Goal: Information Seeking & Learning: Learn about a topic

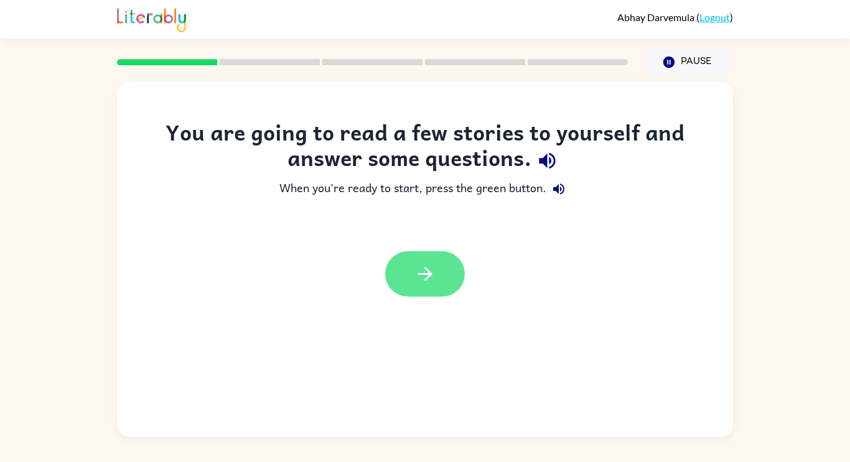
click at [397, 270] on button "button" at bounding box center [425, 273] width 80 height 45
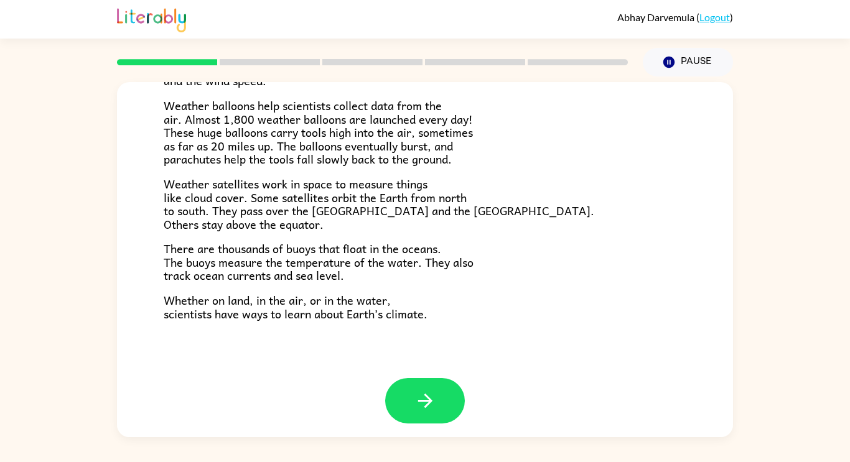
scroll to position [348, 0]
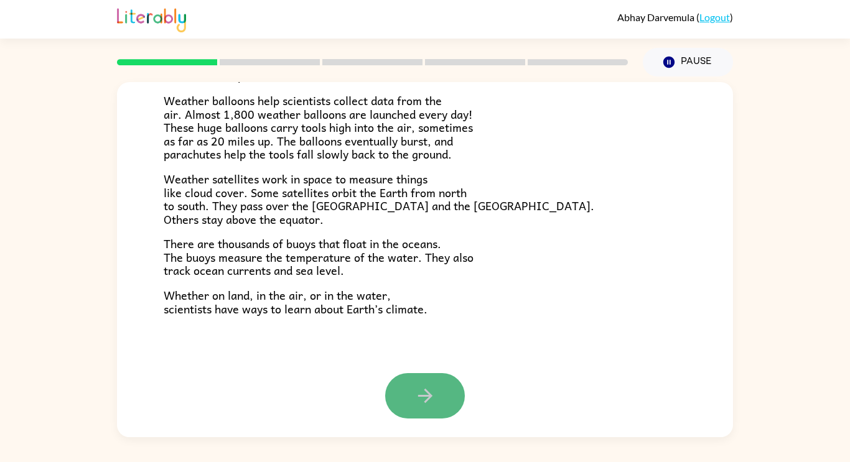
click at [424, 390] on icon "button" at bounding box center [425, 396] width 14 height 14
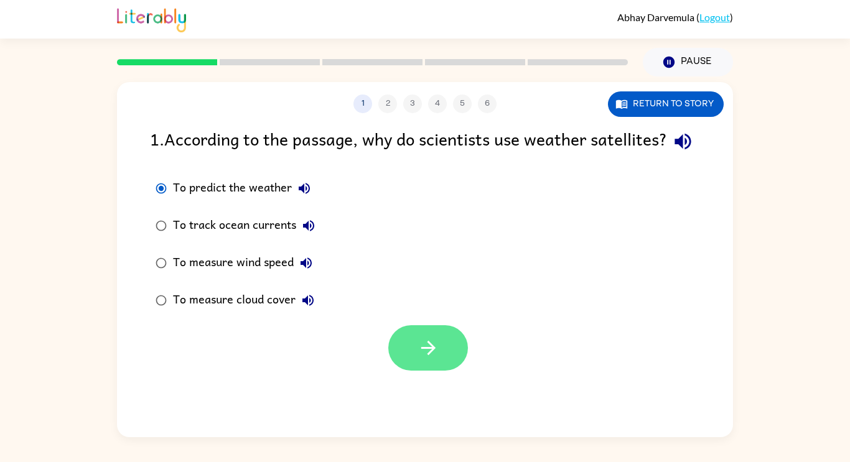
click at [444, 371] on button "button" at bounding box center [428, 348] width 80 height 45
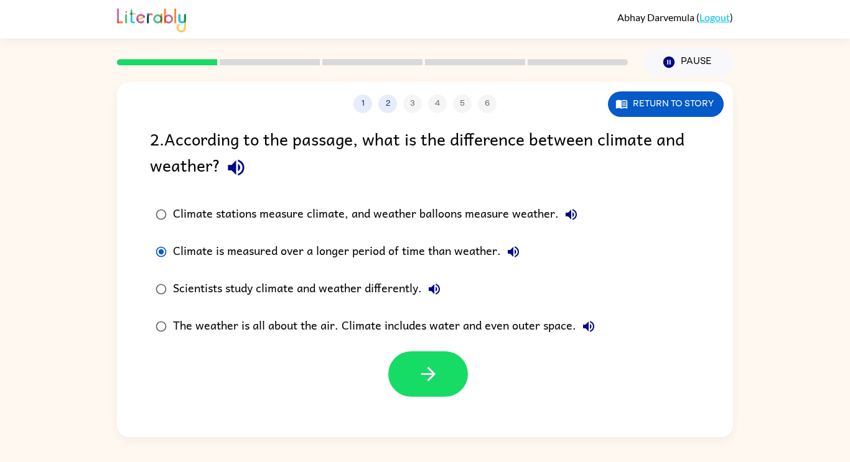
click at [465, 387] on div at bounding box center [428, 374] width 80 height 45
click at [462, 383] on button "button" at bounding box center [428, 374] width 80 height 45
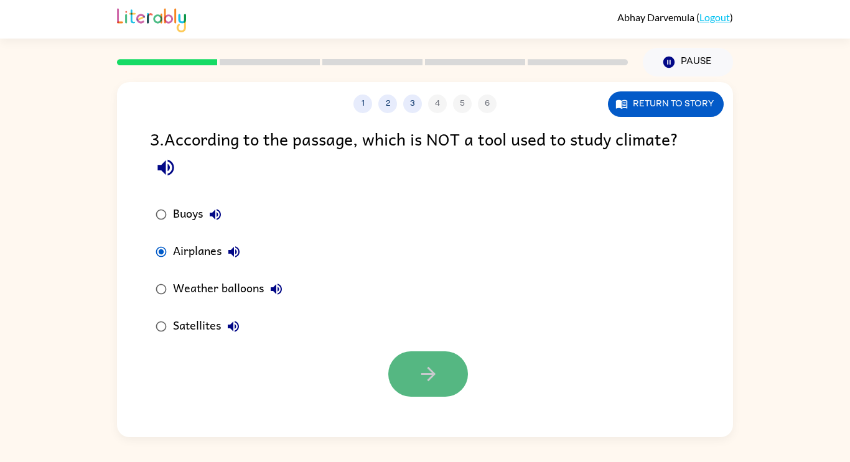
click at [399, 359] on button "button" at bounding box center [428, 374] width 80 height 45
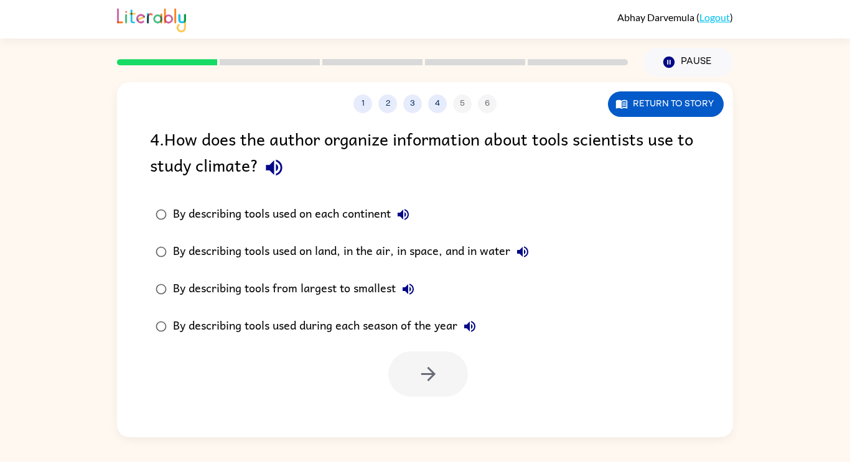
click at [212, 253] on div "By describing tools used on land, in the air, in space, and in water" at bounding box center [354, 252] width 362 height 25
click at [428, 383] on icon "button" at bounding box center [429, 374] width 22 height 22
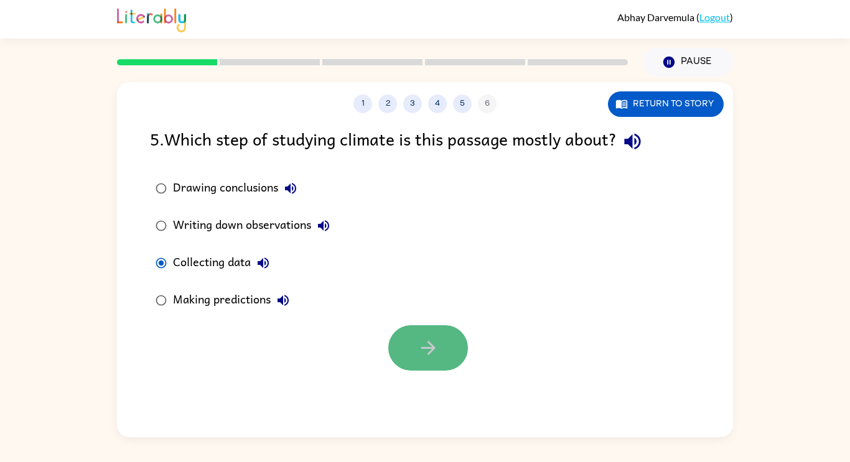
click at [401, 335] on button "button" at bounding box center [428, 348] width 80 height 45
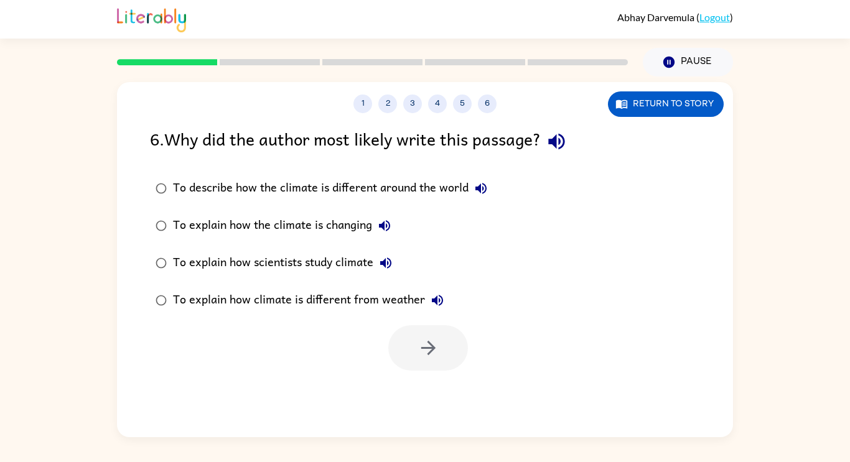
click at [187, 258] on div "To explain how scientists study climate" at bounding box center [285, 263] width 225 height 25
click at [431, 357] on icon "button" at bounding box center [429, 348] width 22 height 22
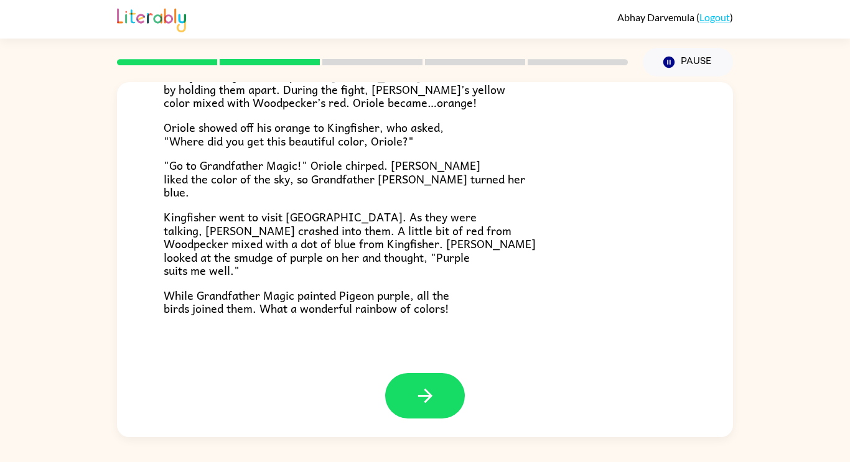
scroll to position [312, 0]
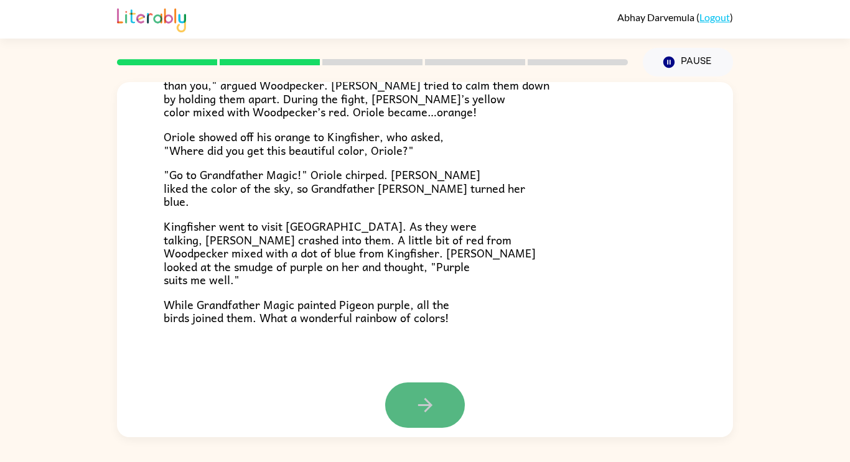
click at [429, 390] on button "button" at bounding box center [425, 405] width 80 height 45
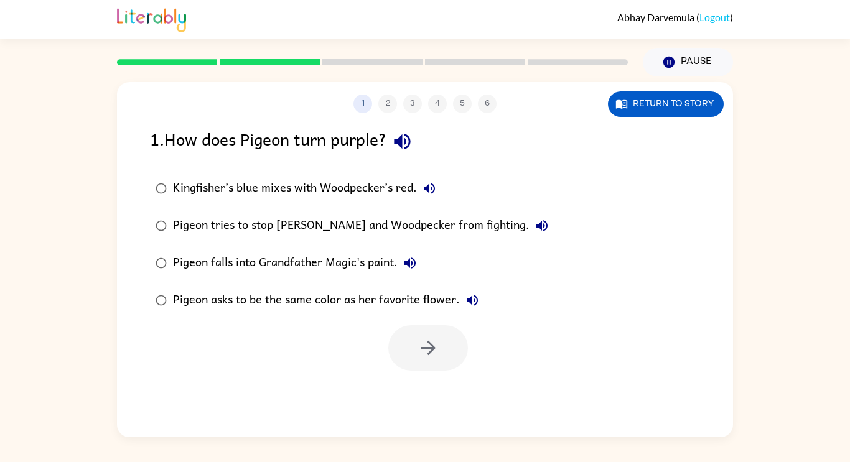
click at [181, 192] on div "Kingfisher’s blue mixes with Woodpecker’s red." at bounding box center [307, 188] width 269 height 25
click at [439, 351] on button "button" at bounding box center [428, 348] width 80 height 45
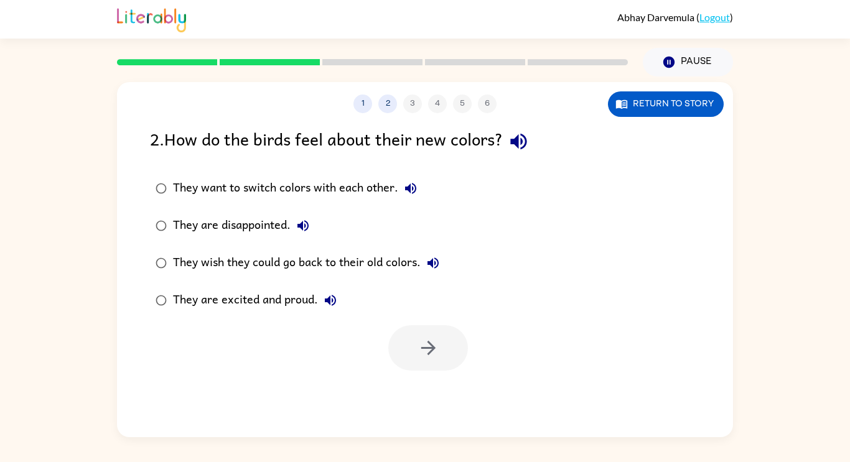
click at [245, 272] on div "They wish they could go back to their old colors." at bounding box center [309, 263] width 273 height 25
click at [259, 296] on div "They are excited and proud." at bounding box center [258, 300] width 170 height 25
click at [466, 342] on button "button" at bounding box center [428, 348] width 80 height 45
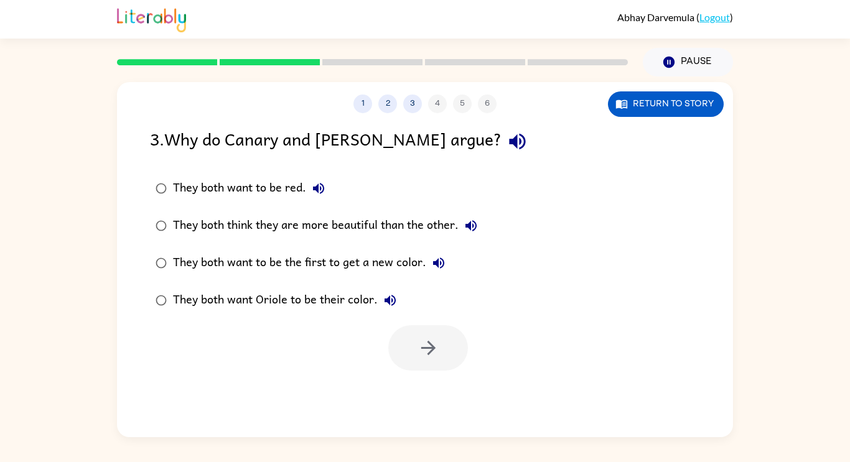
click at [354, 248] on label "They both want to be the first to get a new color." at bounding box center [316, 263] width 347 height 37
click at [355, 240] on label "They both think they are more beautiful than the other." at bounding box center [316, 225] width 347 height 37
click at [435, 352] on icon "button" at bounding box center [429, 348] width 22 height 22
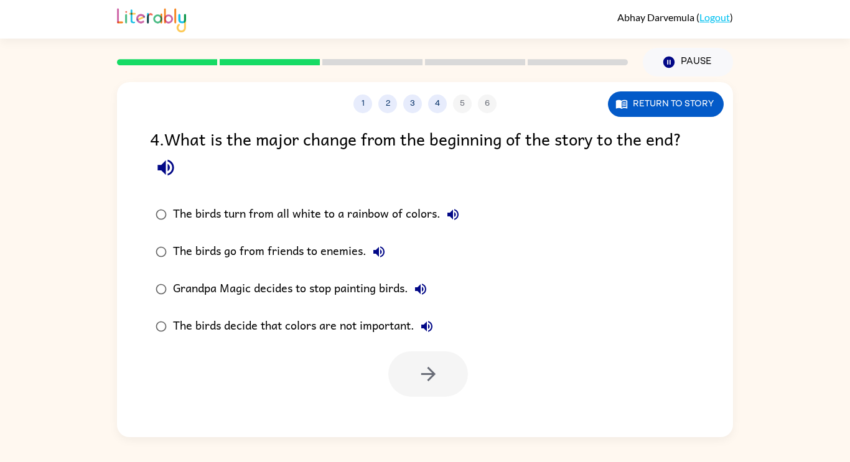
click at [363, 202] on div "The birds turn from all white to a rainbow of colors." at bounding box center [319, 214] width 293 height 25
click at [416, 393] on button "button" at bounding box center [428, 374] width 80 height 45
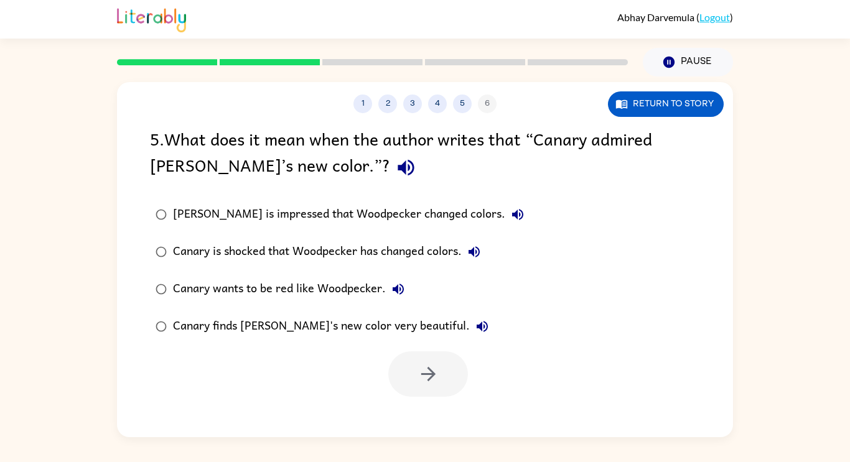
click at [413, 224] on div "[PERSON_NAME] is impressed that Woodpecker changed colors." at bounding box center [351, 214] width 357 height 25
click at [398, 333] on div "Canary finds [PERSON_NAME]'s new color very beautiful." at bounding box center [334, 326] width 322 height 25
click at [421, 363] on icon "button" at bounding box center [429, 374] width 22 height 22
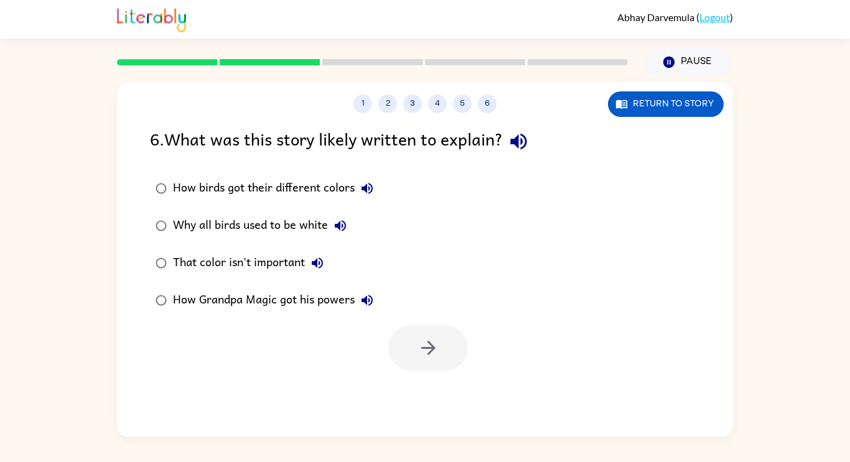
click at [296, 202] on label "How birds got their different colors" at bounding box center [264, 188] width 243 height 37
click at [428, 349] on icon "button" at bounding box center [428, 348] width 14 height 14
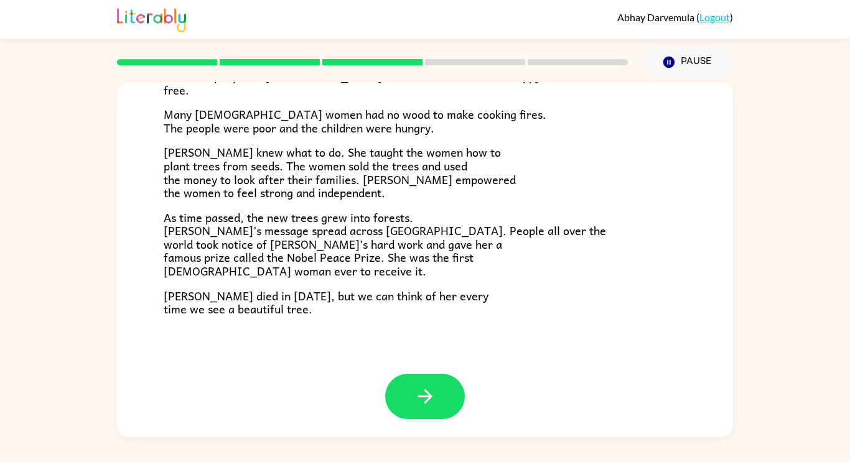
scroll to position [350, 0]
click at [429, 388] on icon "button" at bounding box center [426, 396] width 22 height 22
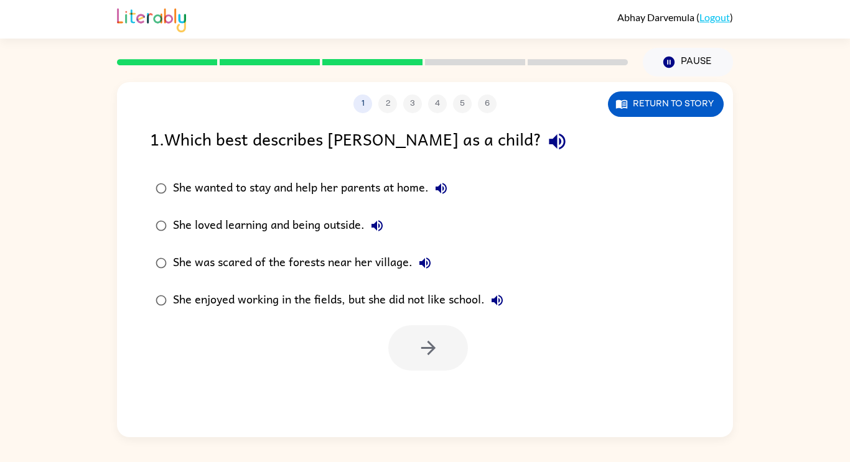
click at [346, 230] on div "She loved learning and being outside." at bounding box center [281, 225] width 217 height 25
click at [421, 353] on icon "button" at bounding box center [429, 348] width 22 height 22
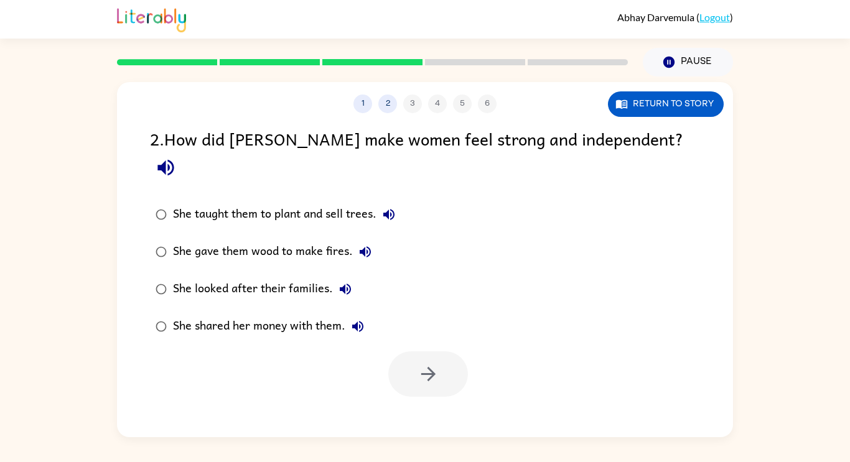
click at [263, 202] on div "She taught them to plant and sell trees." at bounding box center [287, 214] width 228 height 25
click at [424, 363] on icon "button" at bounding box center [429, 374] width 22 height 22
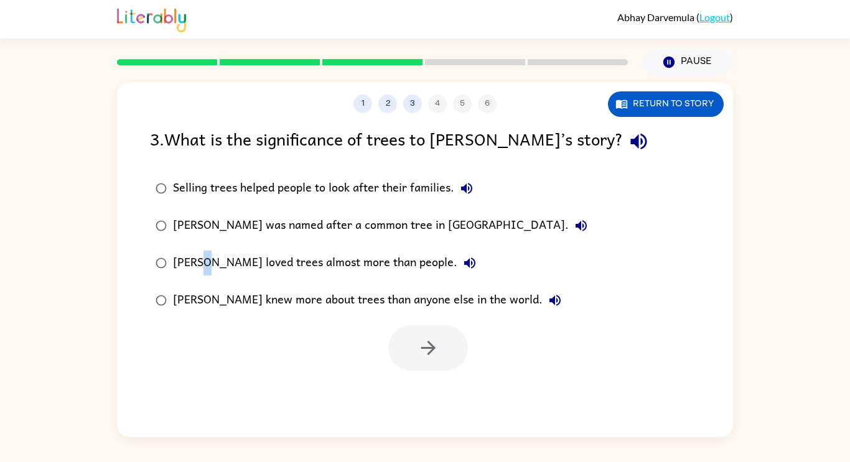
click at [213, 276] on label "[PERSON_NAME] loved trees almost more than people." at bounding box center [371, 263] width 457 height 37
click at [414, 372] on div "1 2 3 4 5 6 Return to story 3 . What is the significance of trees to [PERSON_NA…" at bounding box center [425, 259] width 616 height 355
click at [416, 369] on button "button" at bounding box center [428, 348] width 80 height 45
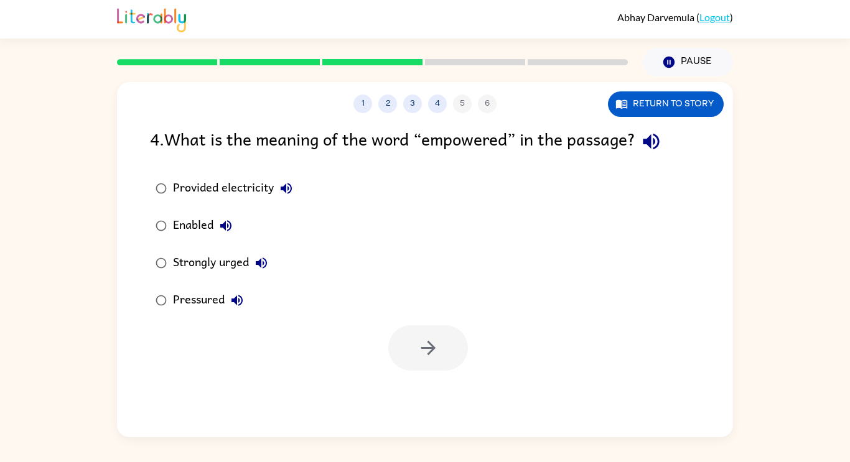
click at [203, 270] on div "Strongly urged" at bounding box center [223, 263] width 101 height 25
click at [194, 191] on div "Provided electricity" at bounding box center [236, 188] width 126 height 25
click at [428, 339] on icon "button" at bounding box center [429, 348] width 22 height 22
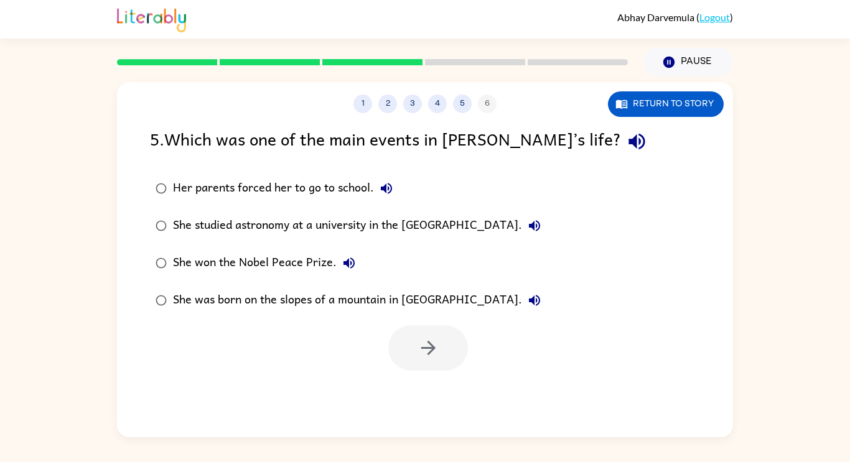
click at [264, 259] on div "She won the Nobel Peace Prize." at bounding box center [267, 263] width 189 height 25
click at [421, 333] on button "button" at bounding box center [428, 348] width 80 height 45
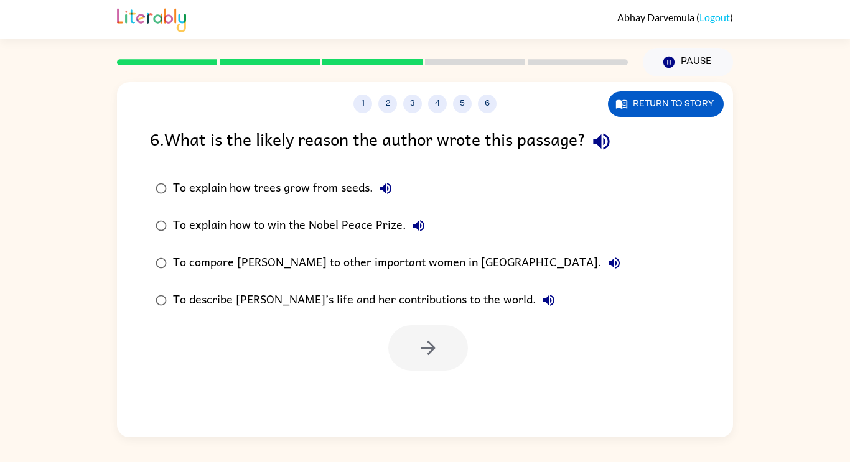
click at [368, 255] on div "To compare [PERSON_NAME] to other important women in [GEOGRAPHIC_DATA]." at bounding box center [400, 263] width 454 height 25
click at [362, 291] on div "To describe [PERSON_NAME]’s life and her contributions to the world." at bounding box center [367, 300] width 388 height 25
click at [400, 336] on button "button" at bounding box center [428, 348] width 80 height 45
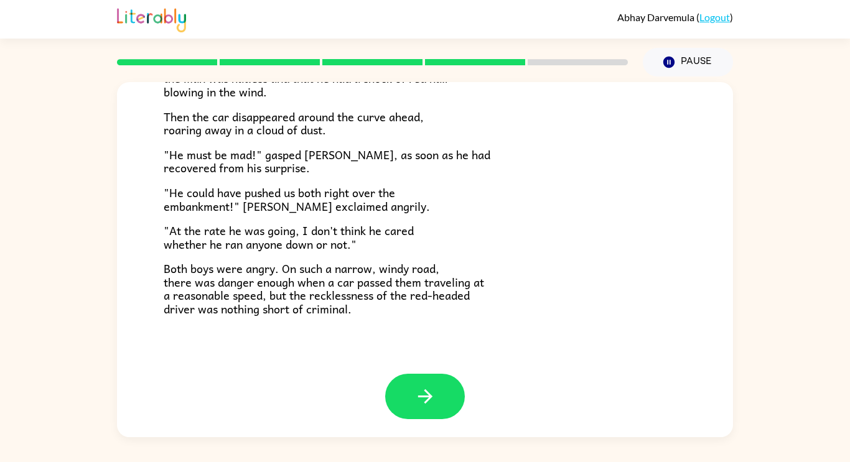
scroll to position [344, 0]
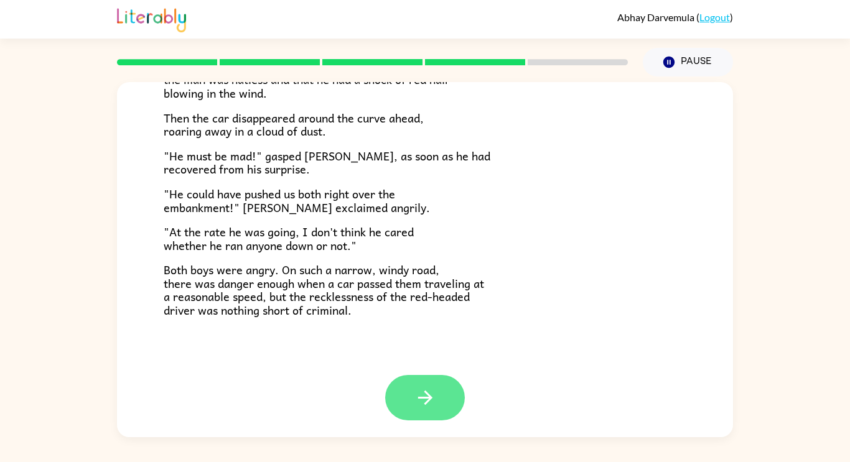
click at [421, 399] on icon "button" at bounding box center [426, 398] width 22 height 22
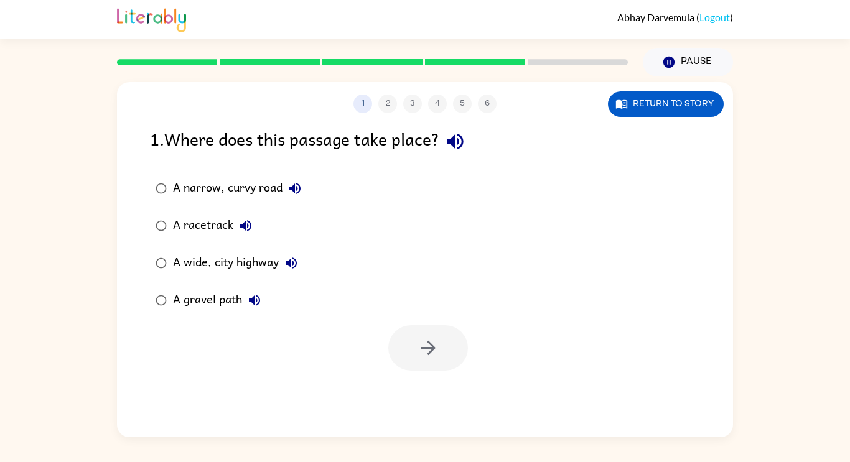
scroll to position [0, 0]
click at [263, 225] on label "A racetrack" at bounding box center [228, 225] width 171 height 37
click at [246, 266] on div "A wide, city highway" at bounding box center [238, 263] width 131 height 25
click at [237, 301] on div "A gravel path" at bounding box center [220, 300] width 94 height 25
click at [424, 343] on icon "button" at bounding box center [429, 348] width 22 height 22
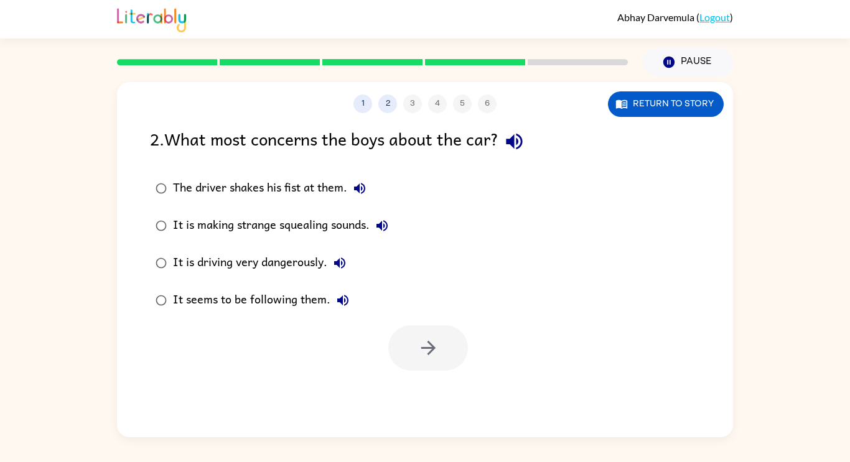
click at [306, 268] on div "It is driving very dangerously." at bounding box center [262, 263] width 179 height 25
click at [415, 350] on button "button" at bounding box center [428, 348] width 80 height 45
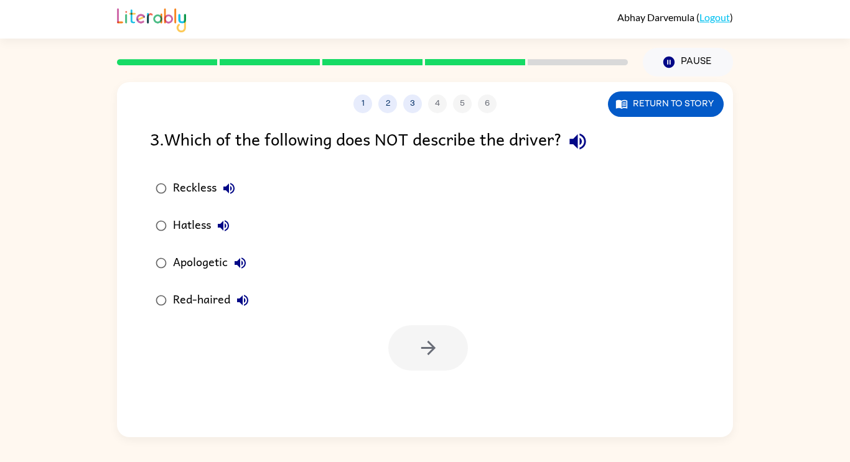
click at [212, 263] on div "Apologetic" at bounding box center [213, 263] width 80 height 25
click at [405, 336] on button "button" at bounding box center [428, 348] width 80 height 45
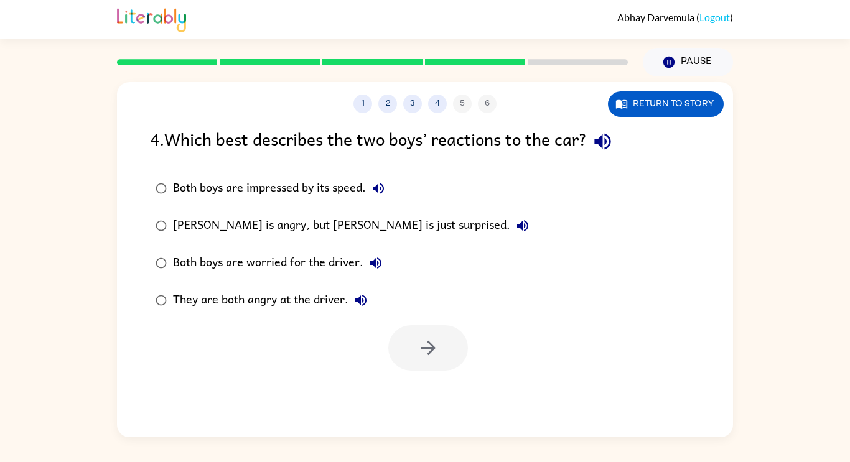
click at [283, 291] on div "They are both angry at the driver." at bounding box center [273, 300] width 200 height 25
click at [418, 344] on icon "button" at bounding box center [429, 348] width 22 height 22
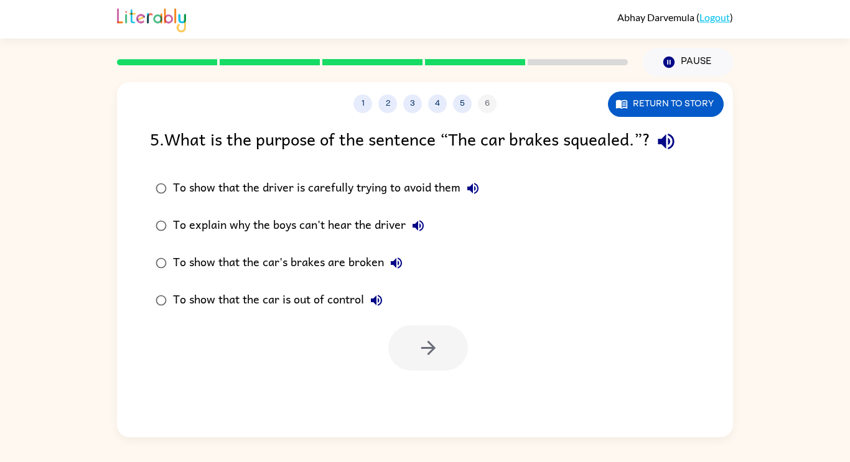
click at [337, 305] on div "To show that the car is out of control" at bounding box center [281, 300] width 216 height 25
click at [418, 353] on icon "button" at bounding box center [429, 348] width 22 height 22
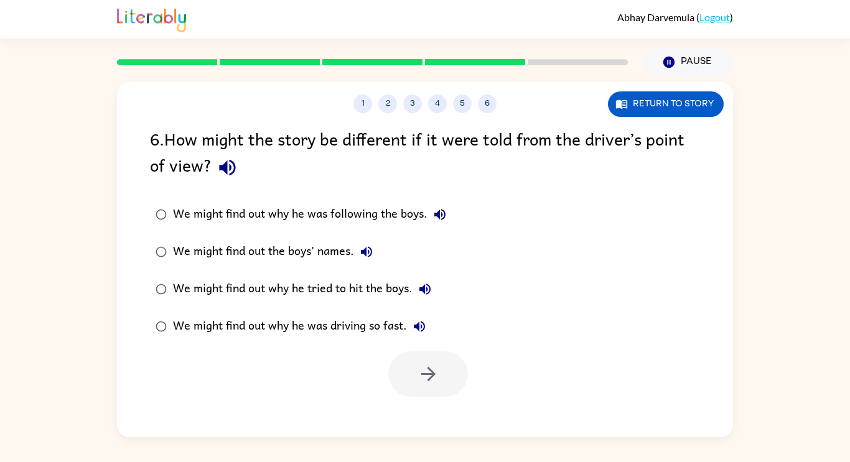
click at [362, 329] on div "We might find out why he was driving so fast." at bounding box center [302, 326] width 259 height 25
click at [440, 380] on button "button" at bounding box center [428, 374] width 80 height 45
